Goal: Use online tool/utility: Utilize a website feature to perform a specific function

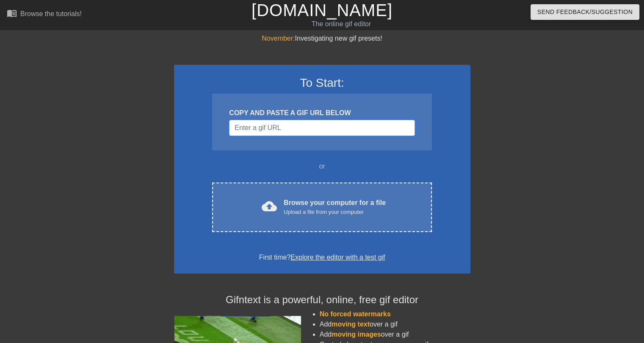
click at [273, 129] on input "Username" at bounding box center [322, 128] width 186 height 16
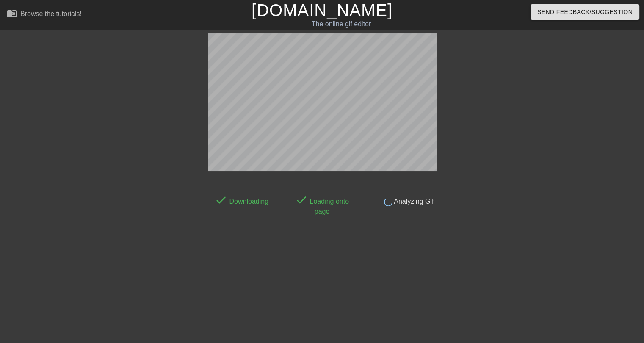
scroll to position [20, 0]
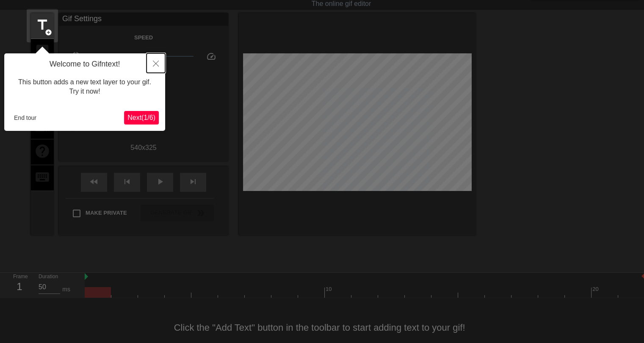
click at [159, 66] on button "Close" at bounding box center [156, 62] width 19 height 19
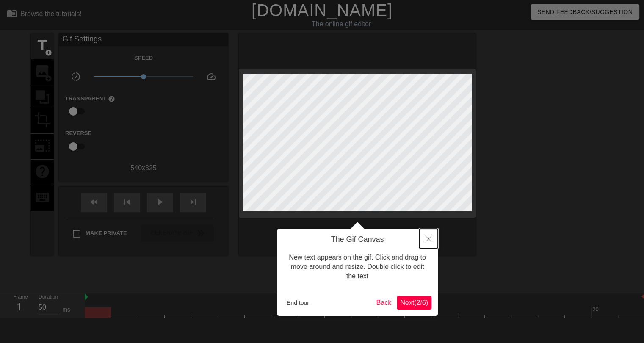
click at [427, 236] on icon "Close" at bounding box center [429, 239] width 6 height 6
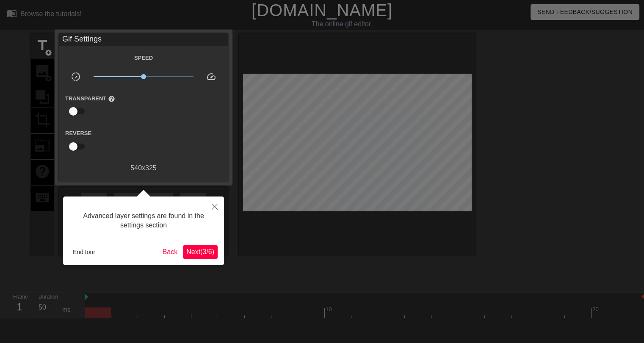
scroll to position [20, 0]
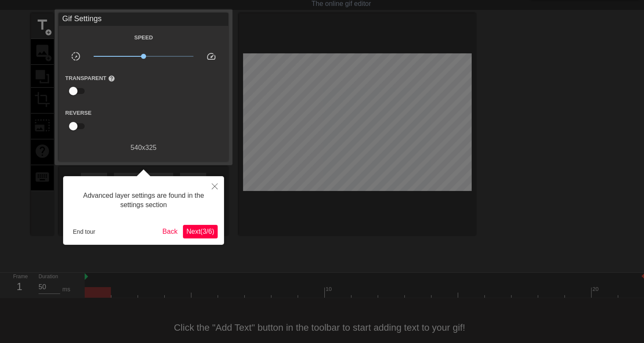
click at [195, 234] on span "Next ( 3 / 6 )" at bounding box center [200, 231] width 28 height 7
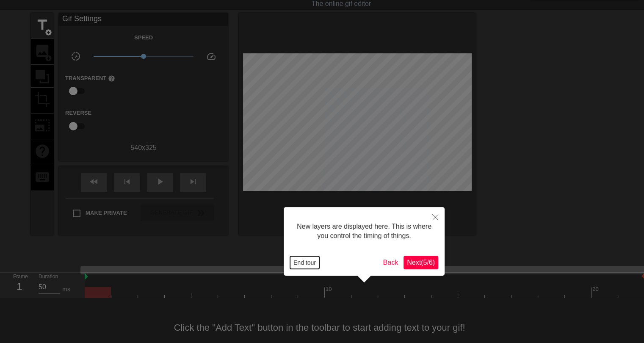
click at [296, 263] on button "End tour" at bounding box center [304, 262] width 29 height 13
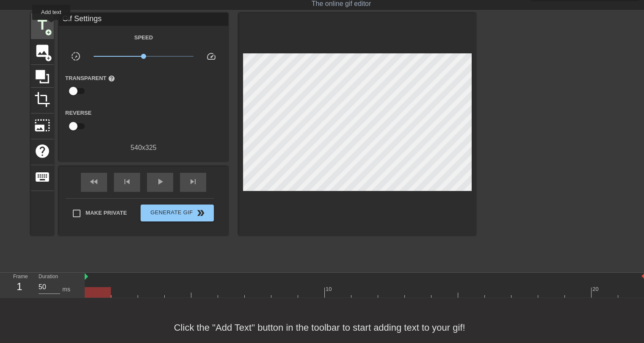
click at [49, 26] on span "title" at bounding box center [42, 25] width 16 height 16
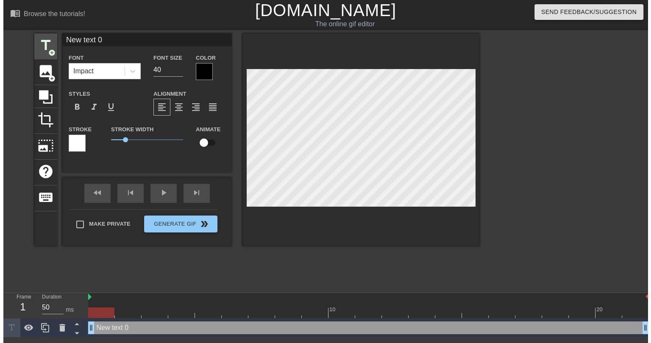
scroll to position [0, 0]
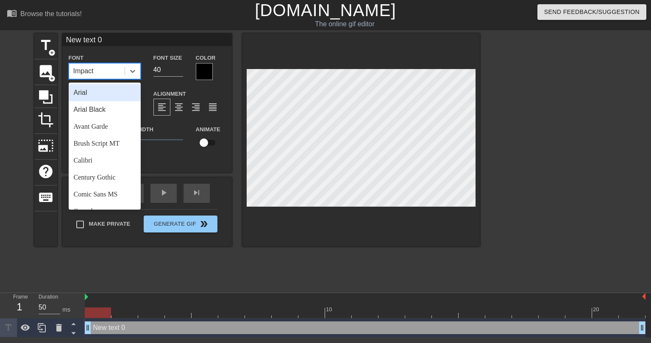
click at [97, 73] on div "Impact" at bounding box center [97, 71] width 56 height 15
click at [79, 94] on div "Arial" at bounding box center [105, 92] width 72 height 17
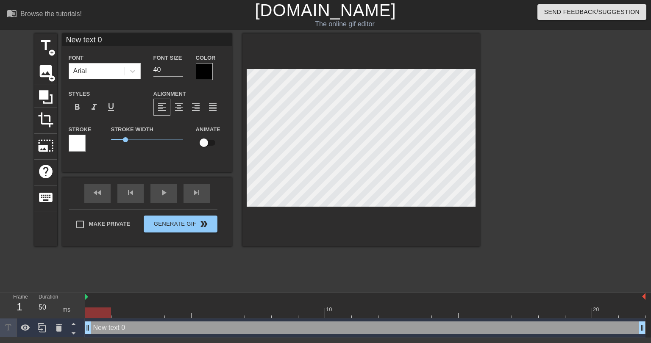
click at [80, 143] on div at bounding box center [77, 143] width 17 height 17
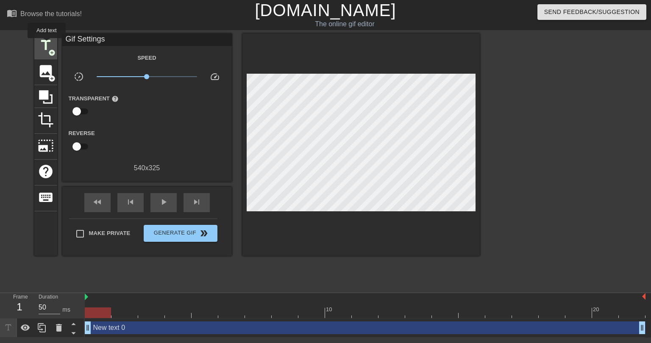
click at [47, 44] on span "title" at bounding box center [46, 45] width 16 height 16
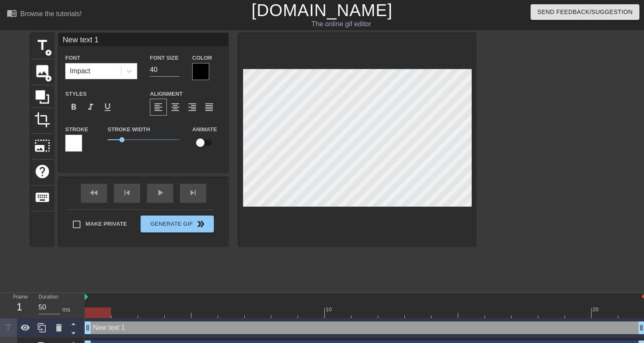
scroll to position [1, 2]
type input "New text 0"
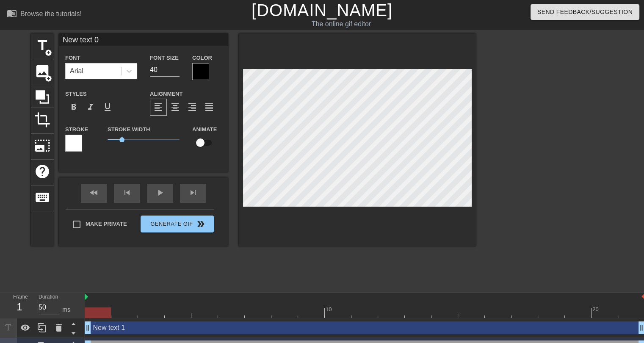
drag, startPoint x: 236, startPoint y: 212, endPoint x: 294, endPoint y: 260, distance: 76.2
click at [294, 260] on div "title add_circle image add_circle crop photo_size_select_large help keyboard Ne…" at bounding box center [253, 160] width 445 height 254
click at [62, 328] on icon at bounding box center [59, 328] width 10 height 10
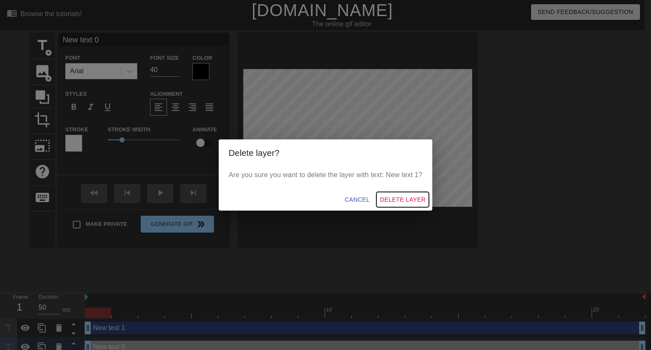
click at [393, 200] on span "Delete Layer" at bounding box center [403, 199] width 46 height 11
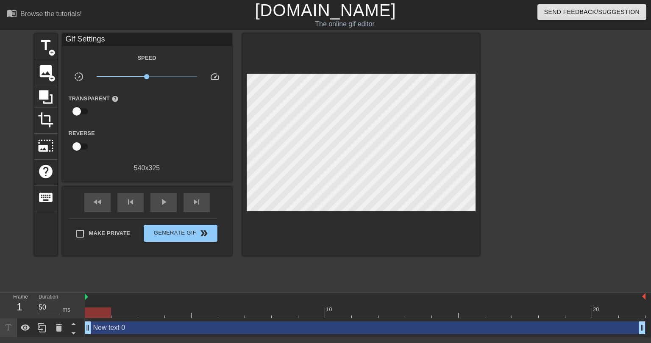
click at [106, 331] on div "New text 0 drag_handle drag_handle" at bounding box center [365, 328] width 561 height 13
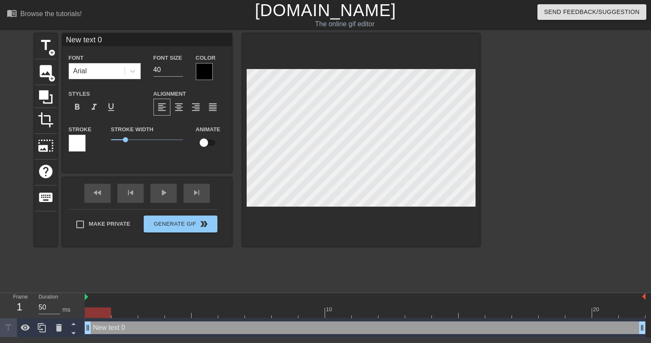
click at [10, 329] on icon at bounding box center [8, 328] width 10 height 10
click at [58, 326] on icon at bounding box center [59, 328] width 6 height 8
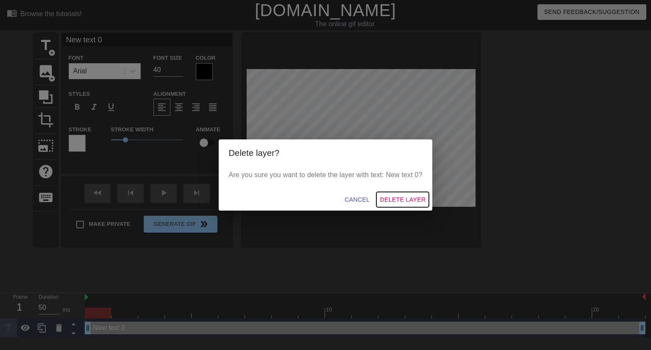
click at [402, 201] on span "Delete Layer" at bounding box center [403, 199] width 46 height 11
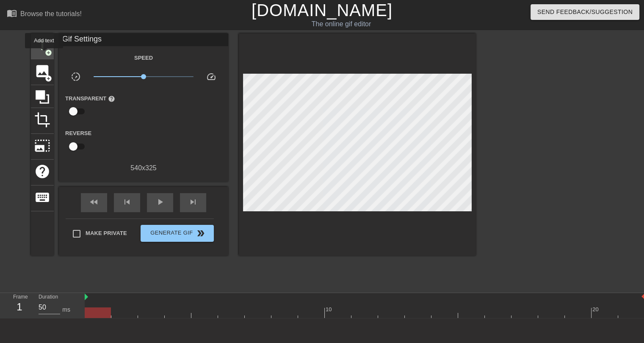
click at [44, 51] on span "title" at bounding box center [42, 45] width 16 height 16
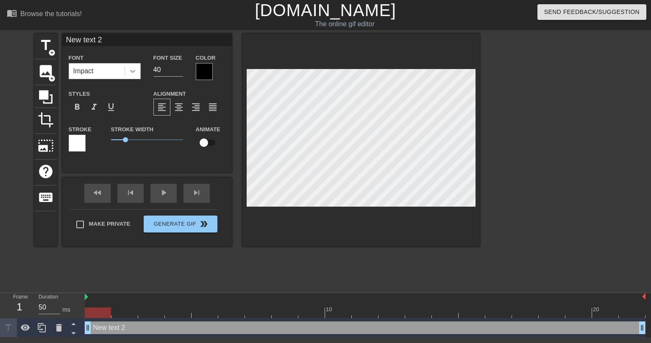
click at [133, 68] on icon at bounding box center [132, 71] width 8 height 8
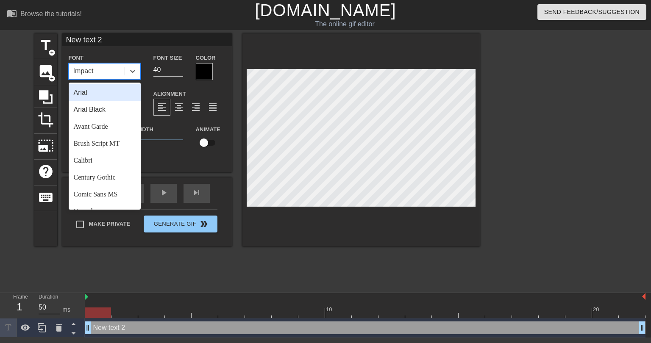
click at [86, 92] on div "Arial" at bounding box center [105, 92] width 72 height 17
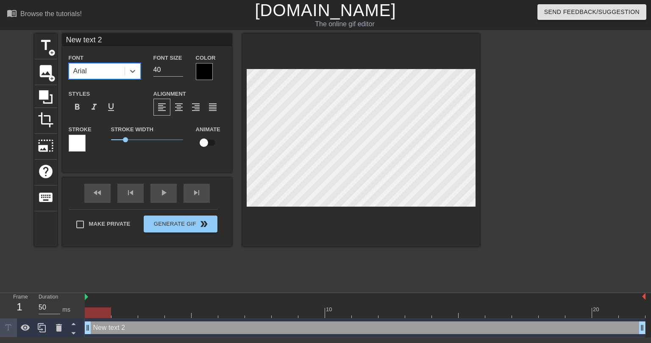
click at [114, 329] on div "New text 2 drag_handle drag_handle" at bounding box center [365, 328] width 561 height 13
click at [92, 38] on input "New text 2" at bounding box center [146, 39] width 169 height 13
type input "D"
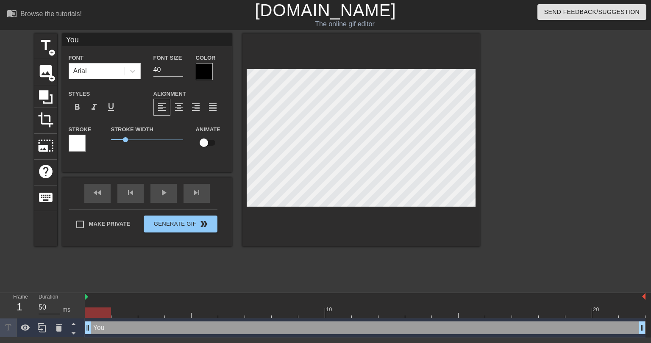
type input "You"
click at [206, 73] on div at bounding box center [204, 71] width 17 height 17
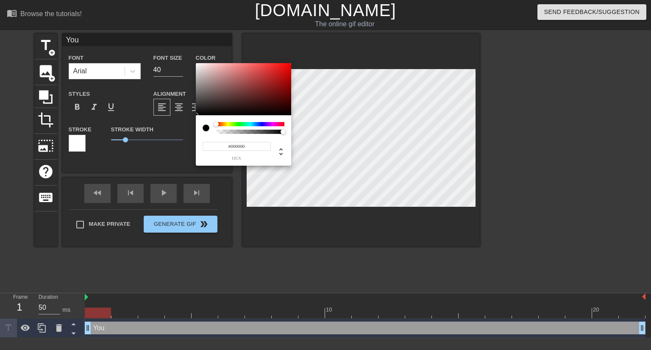
click at [211, 126] on div at bounding box center [244, 128] width 82 height 12
drag, startPoint x: 247, startPoint y: 134, endPoint x: 207, endPoint y: 138, distance: 40.4
click at [207, 138] on div "#000000 hex" at bounding box center [244, 147] width 82 height 27
drag, startPoint x: 214, startPoint y: 131, endPoint x: 205, endPoint y: 136, distance: 9.5
click at [205, 136] on div "#000000 hex" at bounding box center [243, 140] width 95 height 50
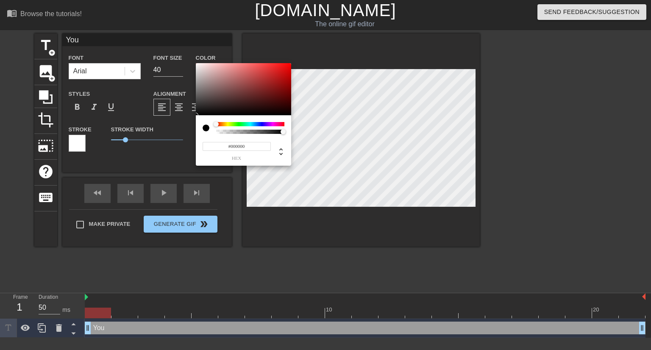
click at [216, 131] on div at bounding box center [250, 132] width 68 height 4
type input "0"
drag, startPoint x: 282, startPoint y: 133, endPoint x: 199, endPoint y: 137, distance: 83.2
click at [199, 137] on div "0 r 0 g 0 b 0 a" at bounding box center [243, 140] width 95 height 50
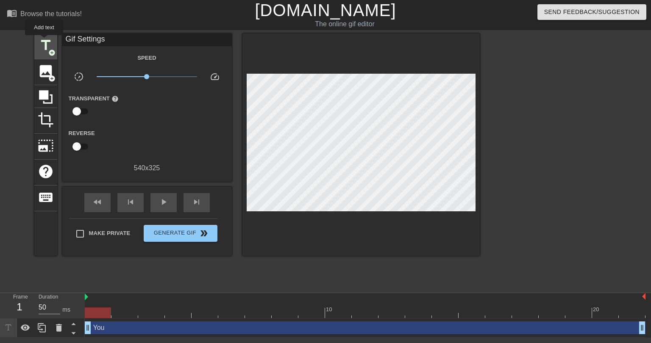
click at [44, 42] on span "title" at bounding box center [46, 45] width 16 height 16
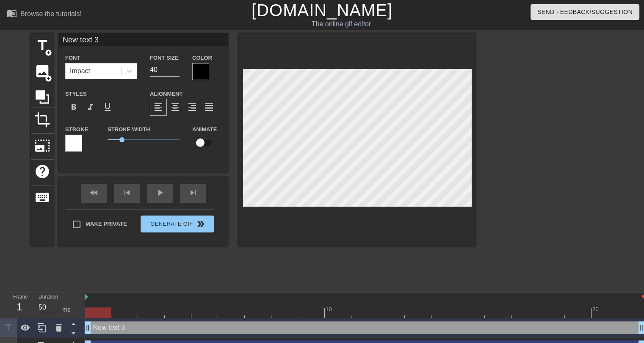
click at [202, 66] on div at bounding box center [200, 71] width 17 height 17
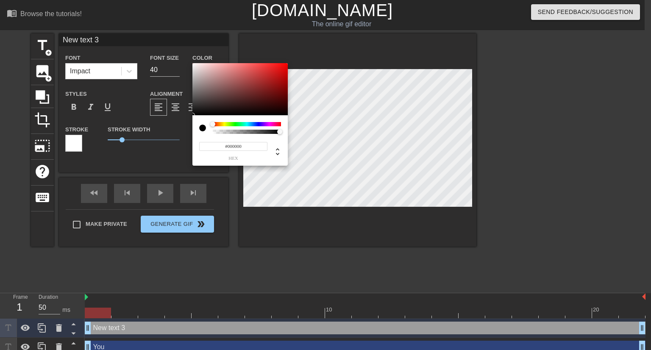
type input "0"
click at [220, 133] on div at bounding box center [247, 132] width 66 height 4
type input "0"
drag, startPoint x: 220, startPoint y: 133, endPoint x: 209, endPoint y: 133, distance: 10.6
click at [209, 133] on div at bounding box center [240, 128] width 82 height 12
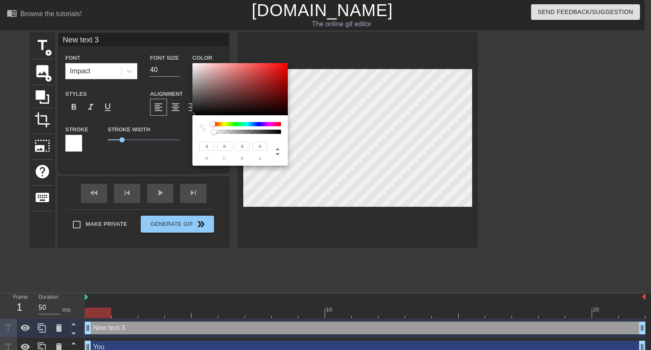
click at [204, 128] on div at bounding box center [202, 128] width 7 height 7
click at [278, 151] on icon at bounding box center [277, 152] width 10 height 10
type input "0%"
click at [278, 156] on icon at bounding box center [277, 152] width 10 height 10
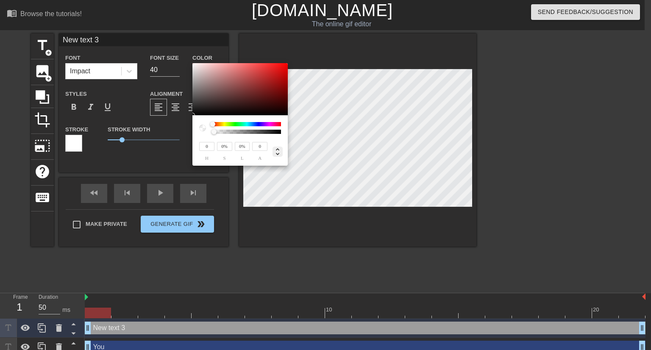
type input "0"
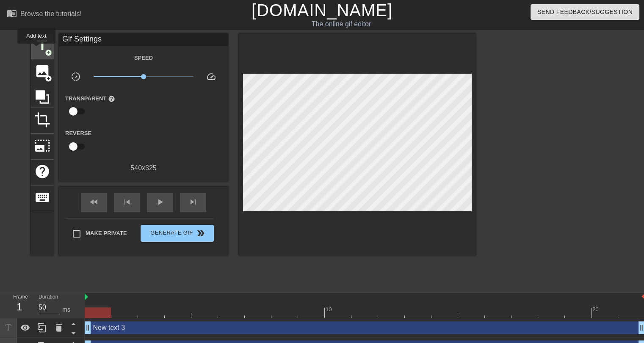
click at [36, 50] on span "title" at bounding box center [42, 45] width 16 height 16
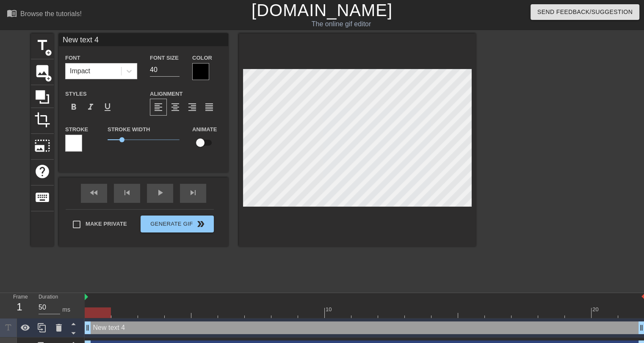
click at [198, 70] on div at bounding box center [200, 71] width 17 height 17
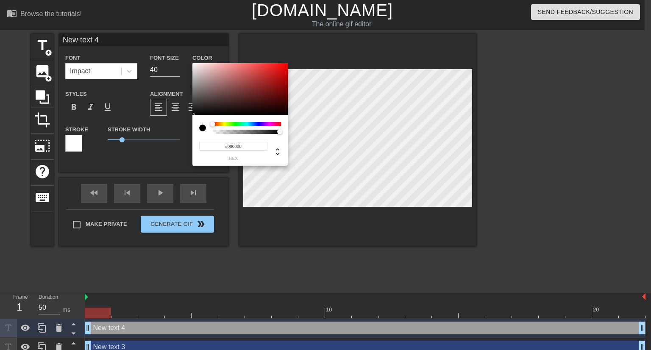
type input "0"
drag, startPoint x: 225, startPoint y: 131, endPoint x: 204, endPoint y: 133, distance: 21.2
click at [204, 133] on div at bounding box center [240, 128] width 82 height 12
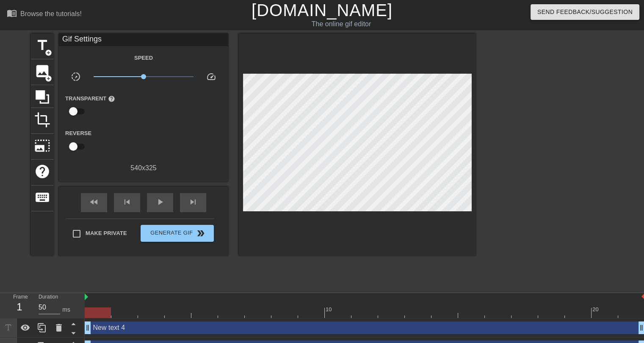
scroll to position [34, 0]
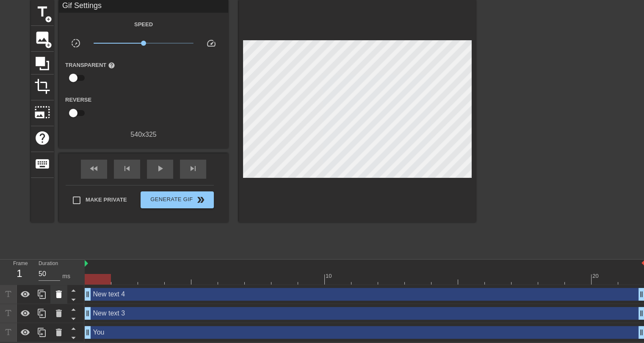
click at [57, 297] on icon at bounding box center [59, 295] width 6 height 8
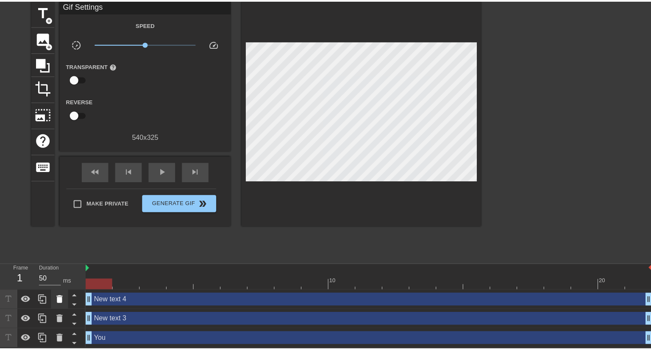
scroll to position [28, 0]
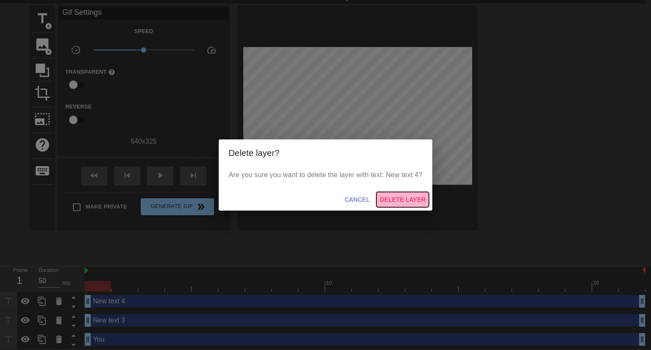
click at [413, 199] on span "Delete Layer" at bounding box center [403, 199] width 46 height 11
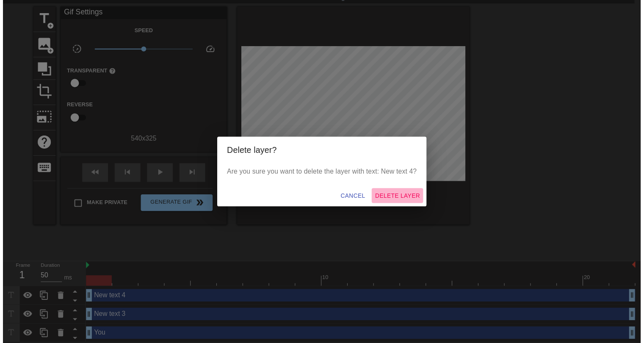
scroll to position [15, 0]
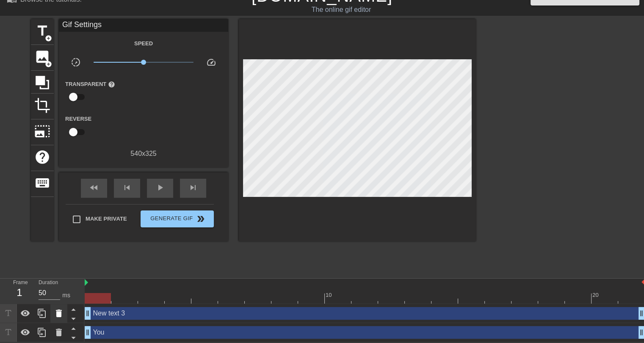
click at [62, 309] on icon at bounding box center [59, 313] width 10 height 10
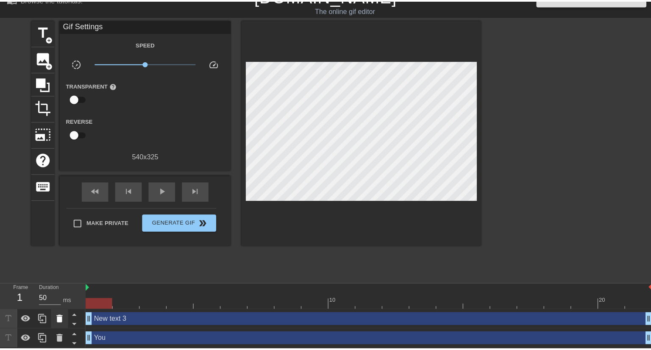
scroll to position [8, 0]
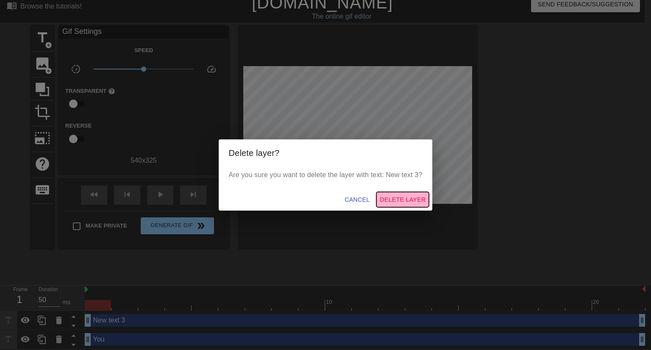
click at [402, 201] on span "Delete Layer" at bounding box center [403, 199] width 46 height 11
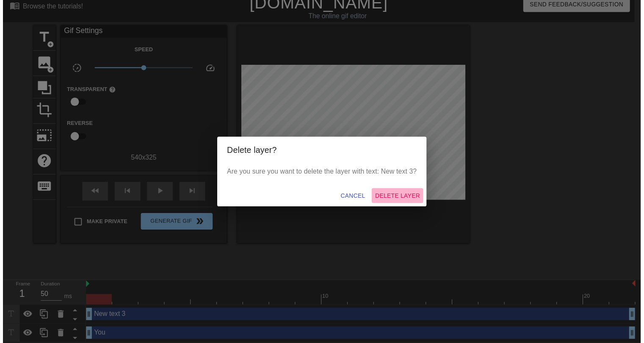
scroll to position [0, 0]
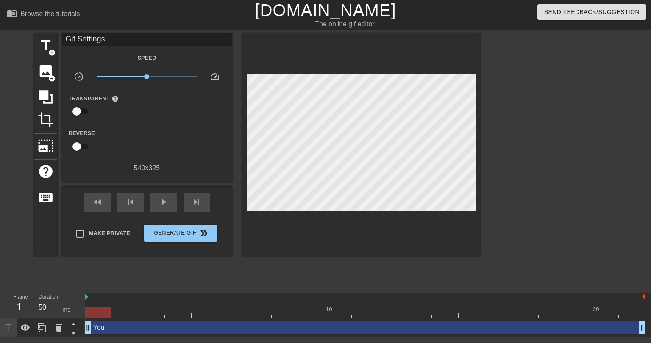
click at [97, 328] on div "You drag_handle drag_handle" at bounding box center [365, 328] width 561 height 13
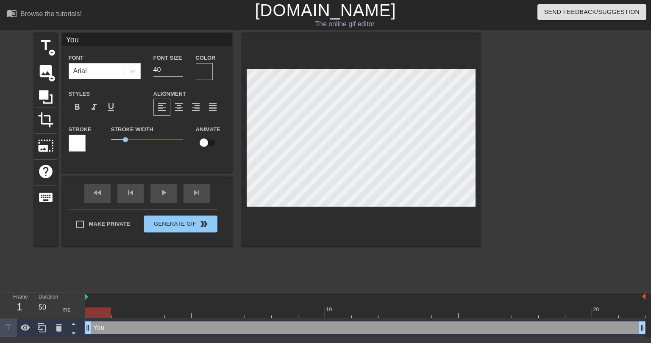
click at [207, 71] on div at bounding box center [204, 71] width 17 height 17
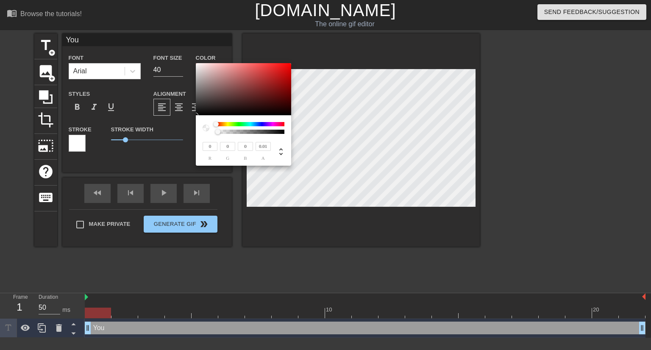
type input "0"
drag, startPoint x: 218, startPoint y: 133, endPoint x: 207, endPoint y: 132, distance: 10.7
click at [207, 132] on div at bounding box center [244, 128] width 82 height 12
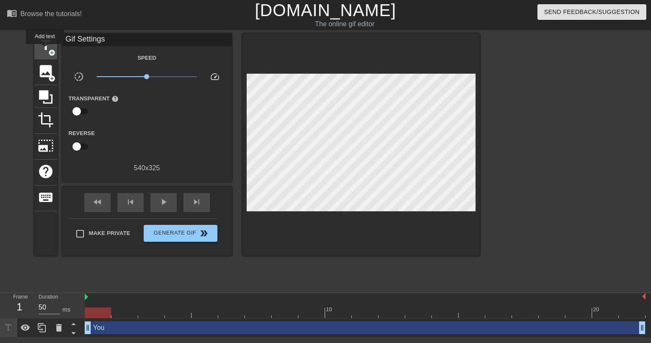
click at [45, 50] on span "title" at bounding box center [46, 45] width 16 height 16
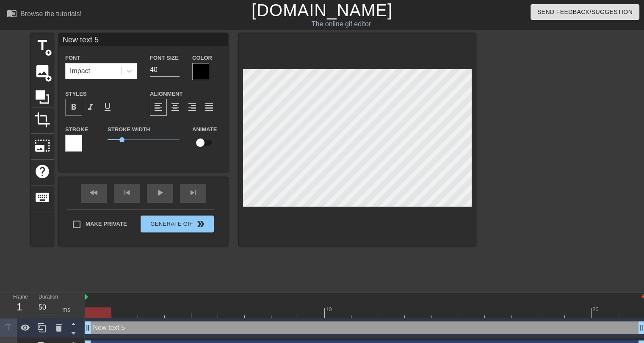
click at [75, 106] on span "format_bold" at bounding box center [74, 107] width 10 height 10
click at [57, 329] on icon at bounding box center [59, 328] width 6 height 8
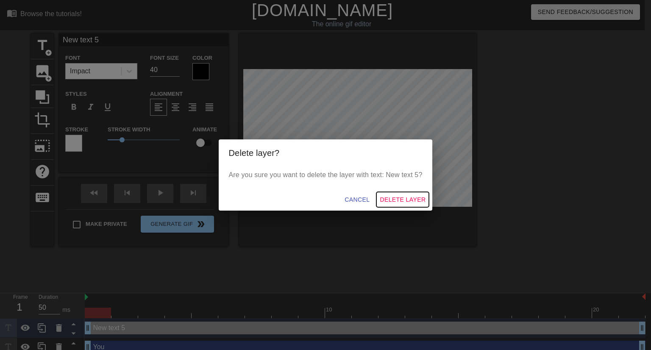
click at [392, 201] on span "Delete Layer" at bounding box center [403, 199] width 46 height 11
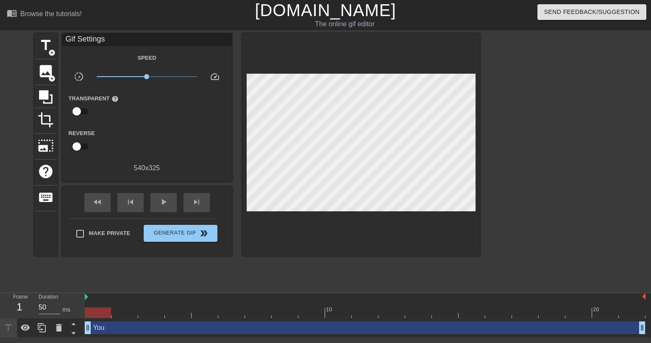
click at [100, 329] on div "You drag_handle drag_handle" at bounding box center [365, 328] width 561 height 13
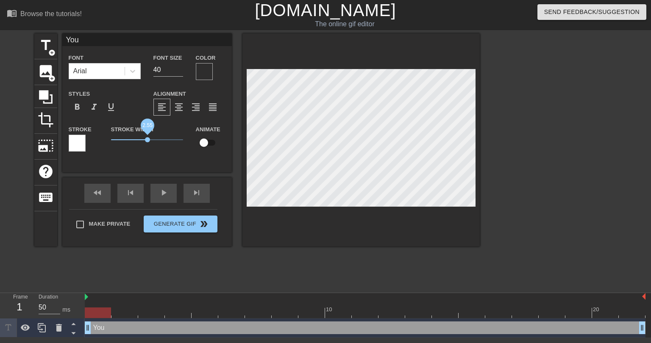
drag, startPoint x: 126, startPoint y: 140, endPoint x: 147, endPoint y: 140, distance: 21.6
click at [147, 140] on span "2.55" at bounding box center [147, 139] width 5 height 5
drag, startPoint x: 147, startPoint y: 140, endPoint x: 124, endPoint y: 146, distance: 24.6
click at [124, 146] on div "Stroke Width 0.9" at bounding box center [147, 141] width 85 height 35
click at [202, 71] on div at bounding box center [204, 71] width 17 height 17
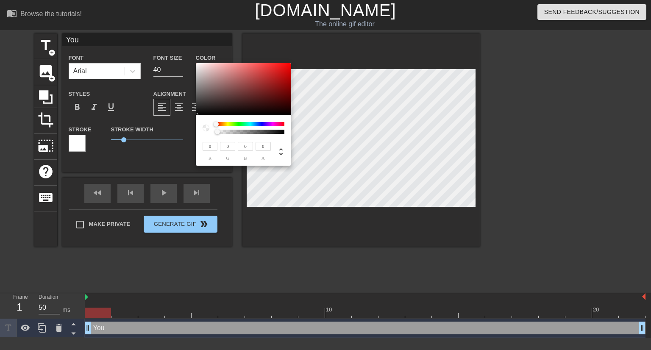
type input "217"
type input "202"
type input "221"
type input "207"
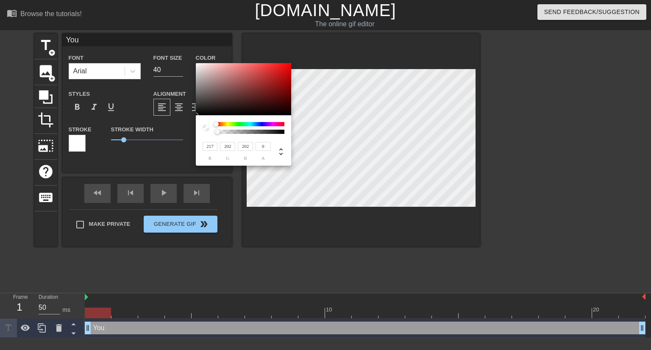
type input "207"
type input "234"
type input "228"
type input "242"
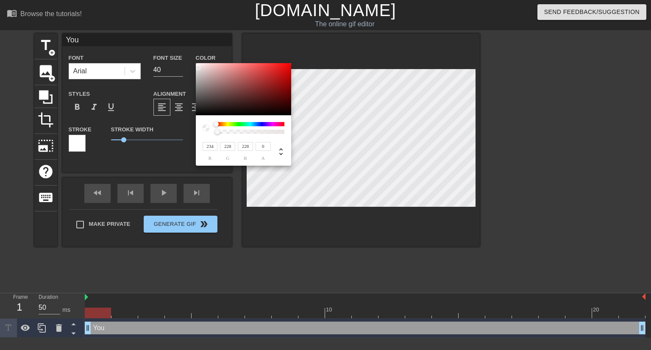
type input "188"
type input "246"
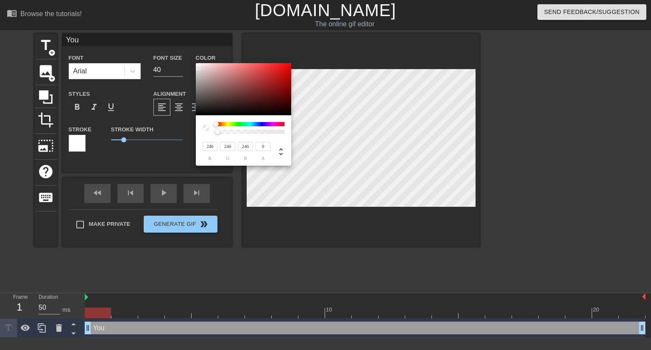
type input "248"
type input "255"
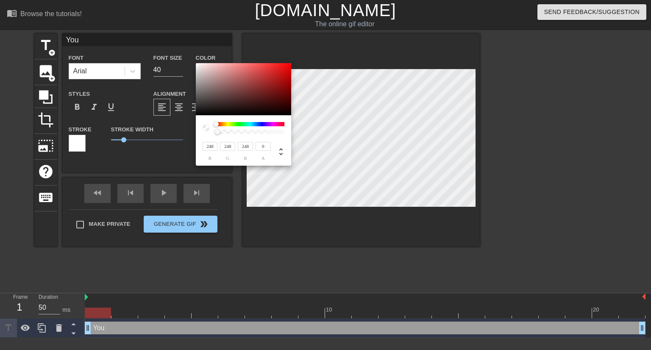
type input "255"
drag, startPoint x: 202, startPoint y: 71, endPoint x: 193, endPoint y: 62, distance: 12.9
click at [193, 62] on div "255 r 255 g 255 b 0 a" at bounding box center [325, 175] width 651 height 350
type input "158"
type input "28"
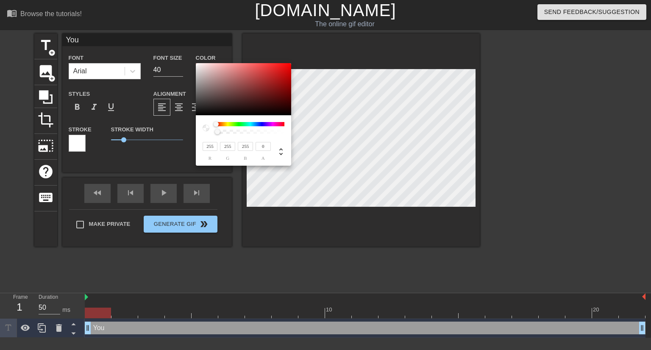
type input "28"
click at [274, 83] on div at bounding box center [243, 89] width 95 height 53
type input "174"
type input "25"
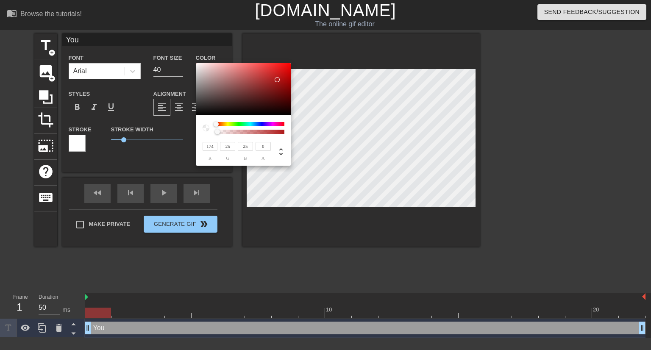
type input "180"
type input "24"
type input "213"
type input "12"
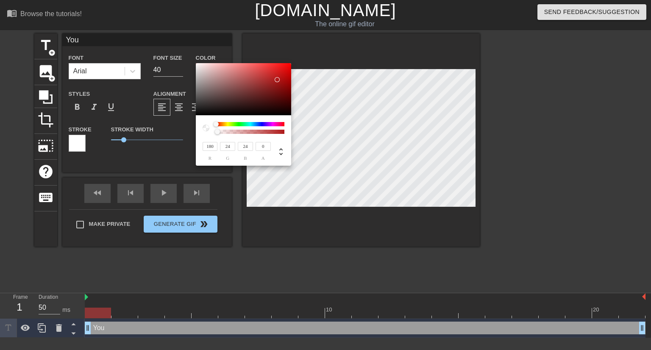
type input "12"
type input "232"
type input "4"
type input "240"
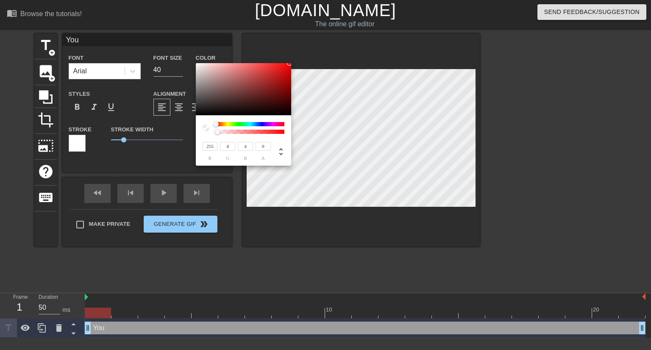
type input "119"
type input "238"
type input "214"
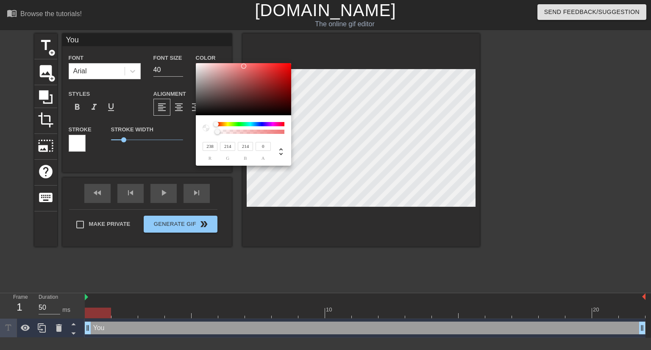
type input "242"
type input "231"
type input "246"
type input "238"
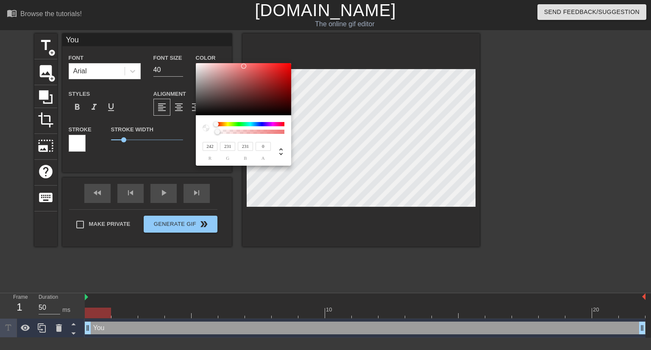
type input "238"
type input "250"
type input "246"
type input "254"
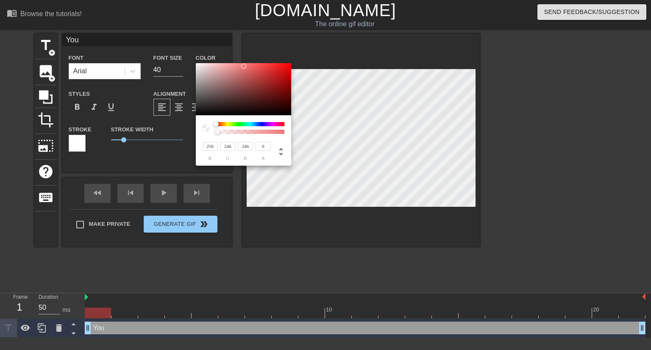
type input "254"
type input "255"
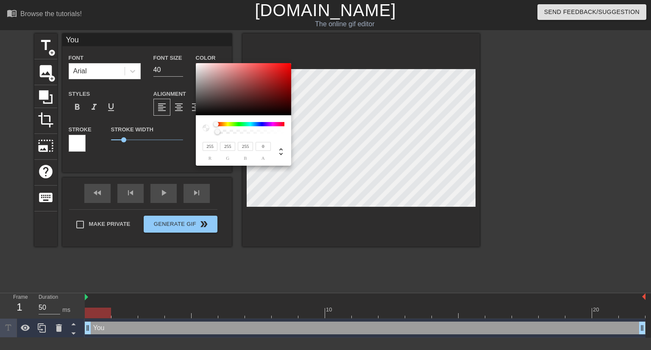
type input "234"
type input "208"
type input "226"
type input "107"
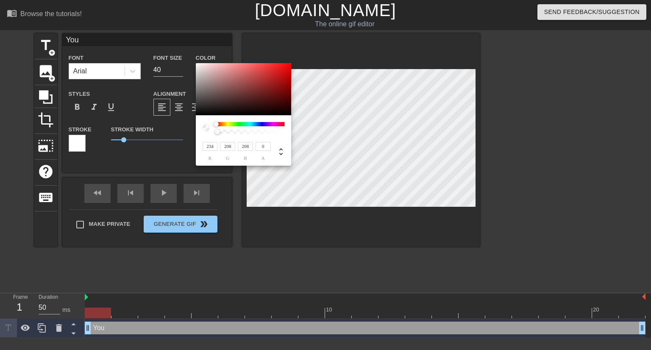
type input "107"
type input "238"
type input "87"
type input "242"
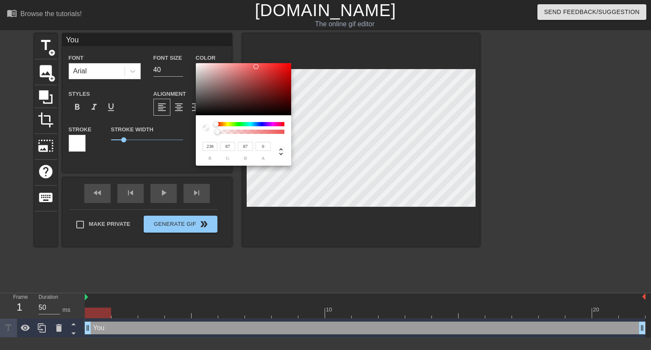
type input "77"
type input "252"
type input "47"
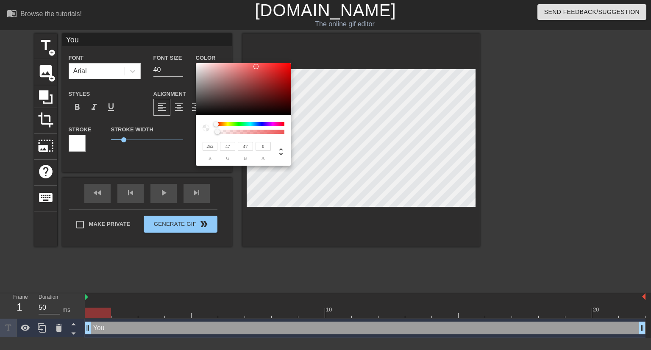
type input "254"
type input "32"
type input "255"
type input "19"
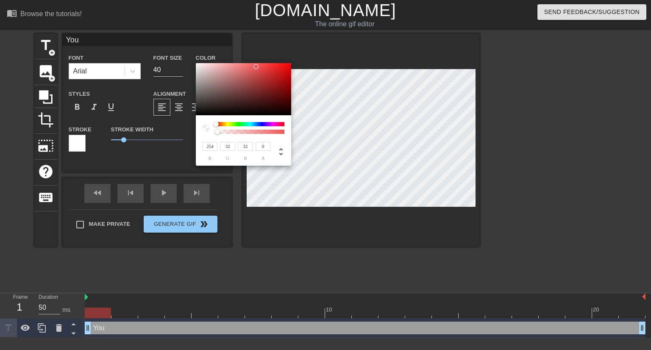
type input "19"
type input "0"
drag, startPoint x: 278, startPoint y: 78, endPoint x: 302, endPoint y: 61, distance: 29.4
click at [302, 61] on div "255 r 0 g 0 b 0 a" at bounding box center [325, 175] width 651 height 350
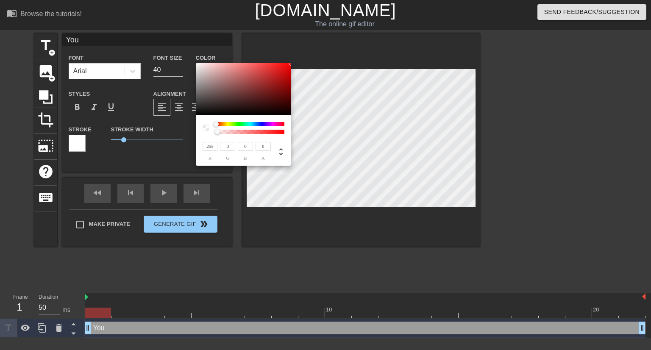
click at [286, 131] on div "255 r 0 g 0 b 0 a" at bounding box center [243, 140] width 95 height 50
type input "1"
drag, startPoint x: 216, startPoint y: 131, endPoint x: 291, endPoint y: 133, distance: 74.6
click at [291, 133] on div "255 r 0 g 0 b 1 a" at bounding box center [243, 140] width 95 height 50
type input "151"
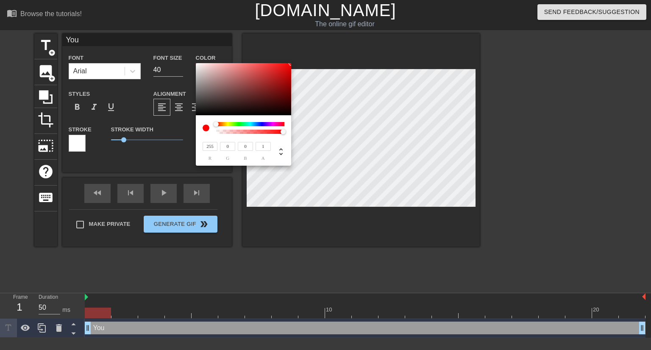
type input "125"
type input "158"
type input "131"
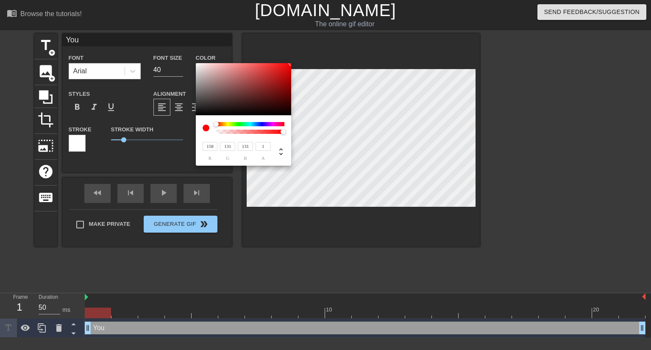
type input "195"
type input "175"
type input "230"
type input "219"
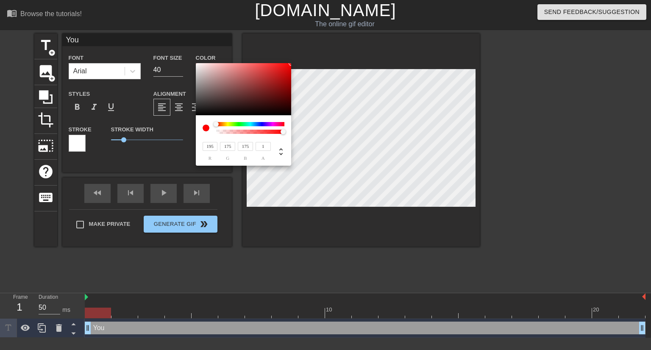
type input "219"
type input "255"
type input "85"
type input "255"
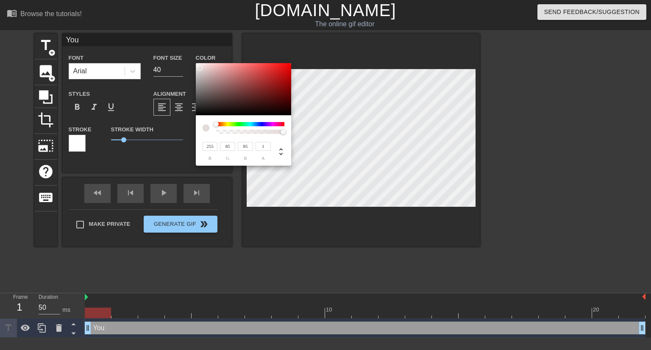
type input "255"
drag, startPoint x: 212, startPoint y: 83, endPoint x: 192, endPoint y: 55, distance: 34.1
click at [192, 55] on div "255 r 255 g 255 b 1 a" at bounding box center [325, 175] width 651 height 350
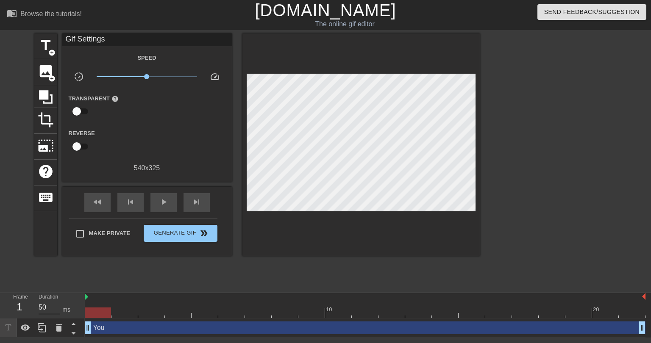
click at [117, 326] on div "You drag_handle drag_handle" at bounding box center [365, 328] width 561 height 13
click at [216, 271] on div "title add_circle image add_circle crop photo_size_select_large help keyboard Gi…" at bounding box center [256, 160] width 445 height 254
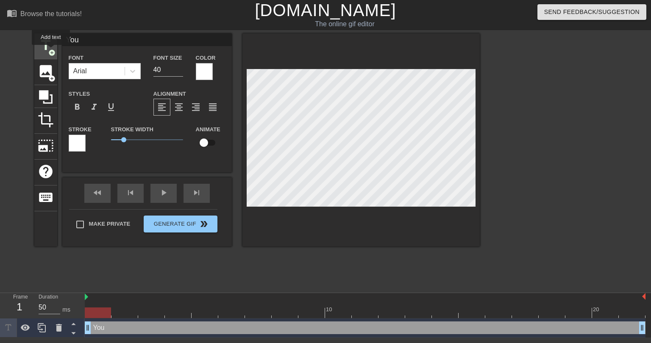
click at [50, 50] on span "add_circle" at bounding box center [51, 52] width 7 height 7
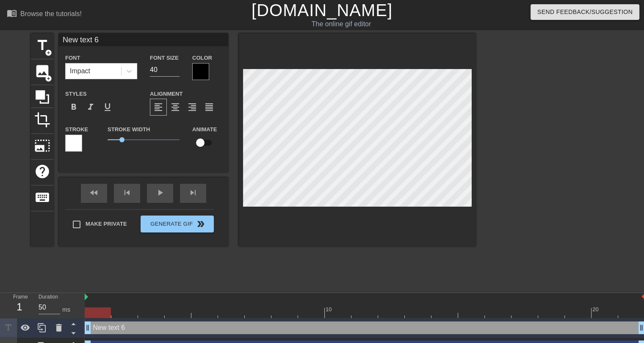
click at [110, 329] on div "New text 6 drag_handle drag_handle" at bounding box center [365, 328] width 561 height 13
click at [102, 39] on input "New text 6" at bounding box center [143, 39] width 169 height 13
type input "9/3 DRAFT"
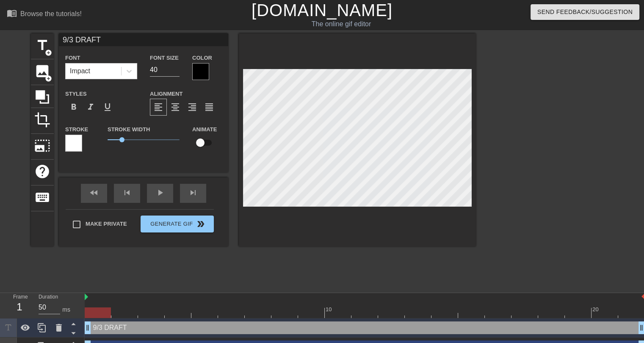
click at [205, 72] on div at bounding box center [200, 71] width 17 height 17
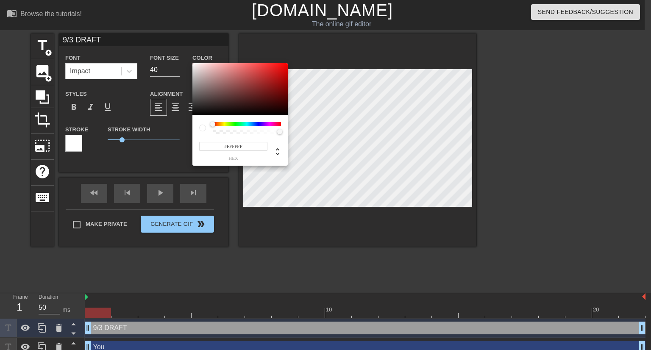
drag, startPoint x: 221, startPoint y: 83, endPoint x: 188, endPoint y: 60, distance: 40.1
click at [189, 61] on div "#FFFFFF hex" at bounding box center [325, 175] width 651 height 350
type input "#FF0000"
drag, startPoint x: 274, startPoint y: 83, endPoint x: 289, endPoint y: 57, distance: 29.8
click at [289, 57] on div "#FF0000 hex" at bounding box center [325, 175] width 651 height 350
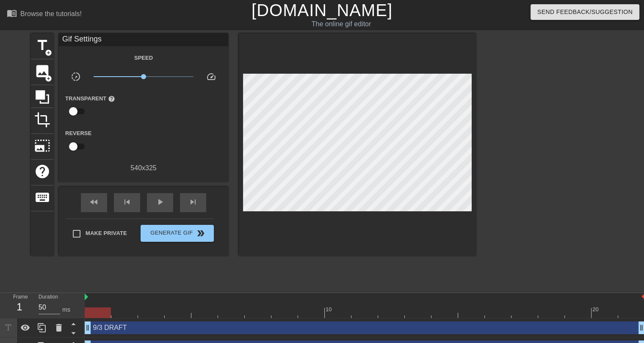
click at [116, 327] on div "9/3 DRAFT drag_handle drag_handle" at bounding box center [365, 328] width 561 height 13
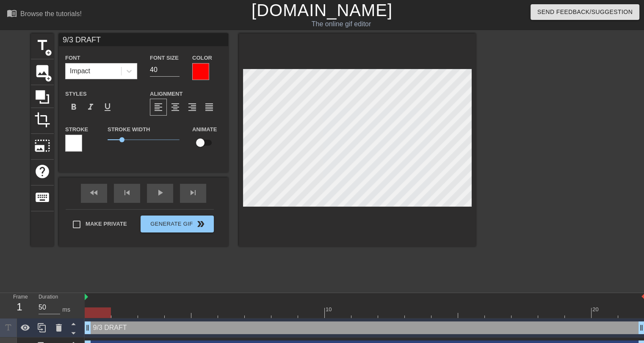
click at [71, 142] on div at bounding box center [73, 143] width 17 height 17
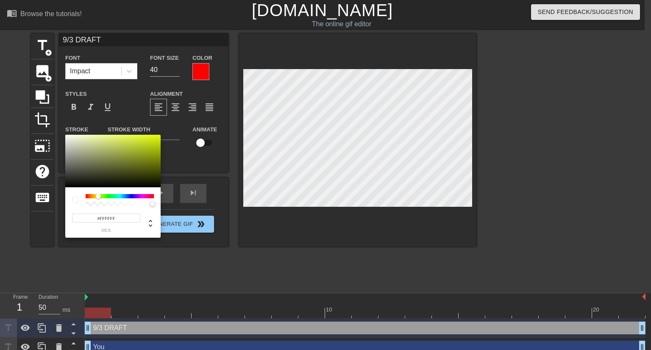
click at [98, 197] on div at bounding box center [120, 196] width 68 height 4
type input "#E1FF00"
drag, startPoint x: 134, startPoint y: 150, endPoint x: 163, endPoint y: 131, distance: 34.5
click at [163, 131] on div "#E1FF00 hex" at bounding box center [325, 175] width 651 height 350
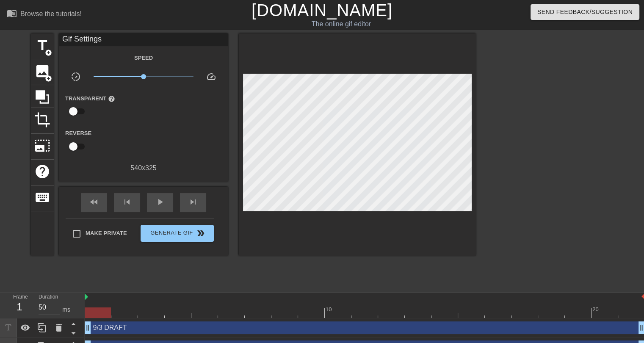
click at [119, 329] on div "9/3 DRAFT drag_handle drag_handle" at bounding box center [365, 328] width 561 height 13
